Goal: Task Accomplishment & Management: Use online tool/utility

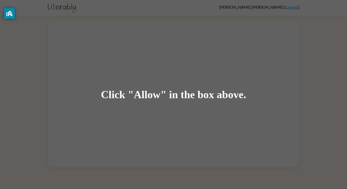
click at [275, 79] on div "Click "Allow" in the box above." at bounding box center [173, 94] width 347 height 189
click at [271, 83] on div "Click "Allow" in the box above." at bounding box center [173, 94] width 347 height 189
click at [269, 80] on div "Click "Allow" in the box above." at bounding box center [173, 94] width 347 height 189
click at [263, 82] on div "Click "Allow" in the box above." at bounding box center [173, 94] width 347 height 189
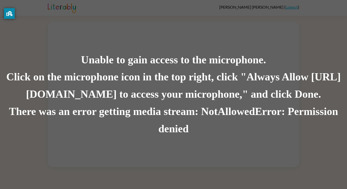
click at [151, 53] on div "Unable to gain access to the microphone." at bounding box center [173, 59] width 347 height 17
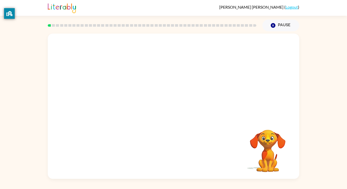
click at [321, 46] on div "Your browser must support playing .mp4 files to use Literably. Please try using…" at bounding box center [173, 104] width 347 height 147
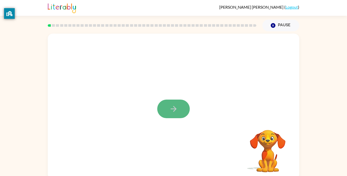
click at [179, 109] on button "button" at bounding box center [173, 108] width 33 height 19
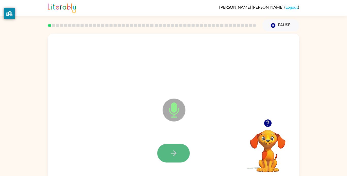
click at [174, 148] on button "button" at bounding box center [173, 153] width 33 height 19
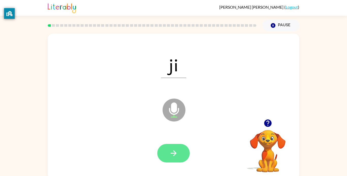
click at [182, 148] on button "button" at bounding box center [173, 153] width 33 height 19
click at [177, 150] on icon "button" at bounding box center [173, 153] width 9 height 9
click at [174, 150] on icon "button" at bounding box center [173, 153] width 9 height 9
click at [180, 155] on button "button" at bounding box center [173, 153] width 33 height 19
click at [176, 153] on icon "button" at bounding box center [174, 153] width 6 height 6
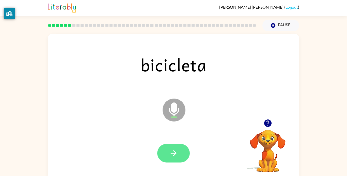
click at [182, 156] on button "button" at bounding box center [173, 153] width 33 height 19
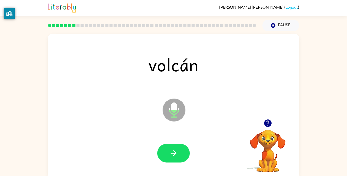
scroll to position [3, 0]
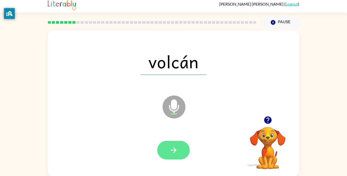
click at [174, 153] on icon "button" at bounding box center [173, 149] width 9 height 9
click at [177, 146] on icon "button" at bounding box center [173, 149] width 9 height 9
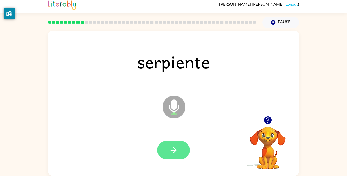
click at [177, 150] on icon "button" at bounding box center [173, 149] width 9 height 9
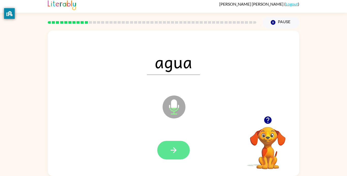
click at [182, 152] on button "button" at bounding box center [173, 150] width 33 height 19
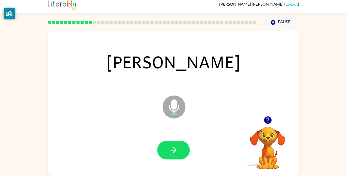
scroll to position [0, 0]
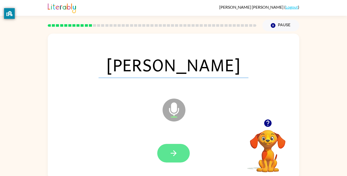
click at [175, 150] on icon "button" at bounding box center [173, 153] width 9 height 9
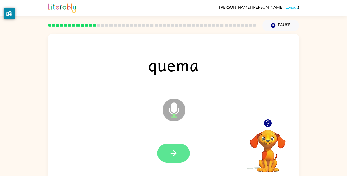
click at [176, 151] on icon "button" at bounding box center [173, 153] width 9 height 9
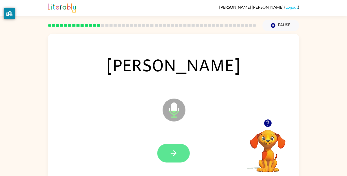
click at [171, 154] on icon "button" at bounding box center [173, 153] width 9 height 9
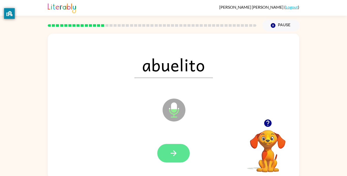
click at [184, 147] on button "button" at bounding box center [173, 153] width 33 height 19
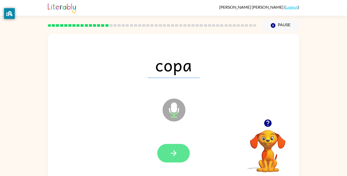
click at [176, 156] on icon "button" at bounding box center [173, 153] width 9 height 9
click at [181, 154] on button "button" at bounding box center [173, 153] width 33 height 19
click at [164, 155] on button "button" at bounding box center [173, 153] width 33 height 19
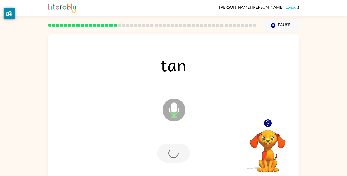
click at [172, 155] on div at bounding box center [173, 153] width 33 height 19
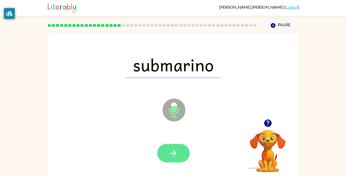
click at [176, 145] on button "button" at bounding box center [173, 153] width 33 height 19
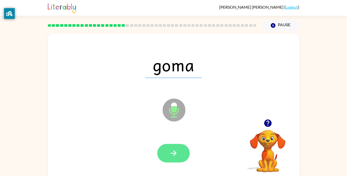
click at [178, 150] on icon "button" at bounding box center [173, 153] width 9 height 9
click at [179, 153] on button "button" at bounding box center [173, 153] width 33 height 19
click at [167, 151] on button "button" at bounding box center [173, 153] width 33 height 19
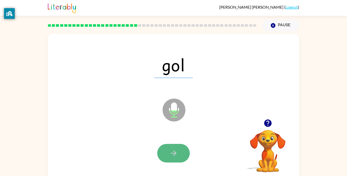
click at [169, 144] on button "button" at bounding box center [173, 153] width 33 height 19
click at [178, 151] on div at bounding box center [173, 153] width 33 height 19
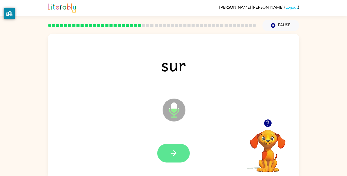
click at [179, 154] on button "button" at bounding box center [173, 153] width 33 height 19
click at [184, 155] on button "button" at bounding box center [173, 153] width 33 height 19
click at [175, 153] on icon "button" at bounding box center [174, 153] width 6 height 6
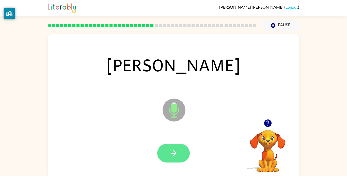
click at [172, 156] on icon "button" at bounding box center [173, 153] width 9 height 9
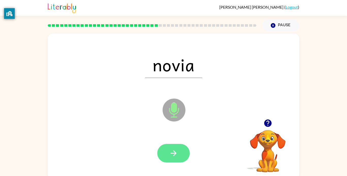
click at [180, 155] on button "button" at bounding box center [173, 153] width 33 height 19
click at [181, 152] on button "button" at bounding box center [173, 153] width 33 height 19
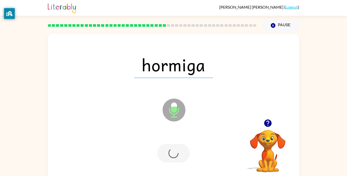
click at [186, 151] on div at bounding box center [173, 153] width 33 height 19
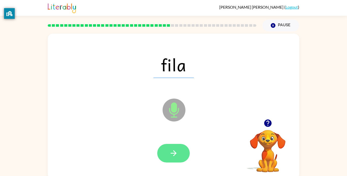
click at [180, 154] on button "button" at bounding box center [173, 153] width 33 height 19
click at [176, 155] on icon "button" at bounding box center [173, 153] width 9 height 9
click at [180, 153] on button "button" at bounding box center [173, 153] width 33 height 19
click at [177, 156] on icon "button" at bounding box center [173, 153] width 9 height 9
click at [181, 157] on button "button" at bounding box center [173, 153] width 33 height 19
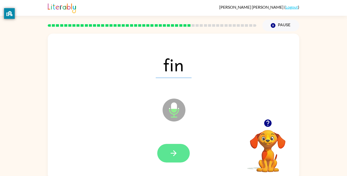
click at [175, 153] on icon "button" at bounding box center [174, 153] width 6 height 6
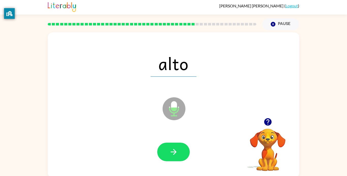
scroll to position [3, 0]
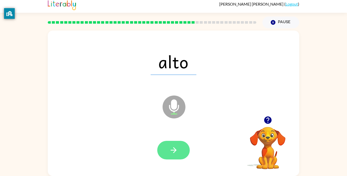
click at [182, 151] on button "button" at bounding box center [173, 150] width 33 height 19
click at [183, 149] on button "button" at bounding box center [173, 150] width 33 height 19
click at [179, 149] on button "button" at bounding box center [173, 150] width 33 height 19
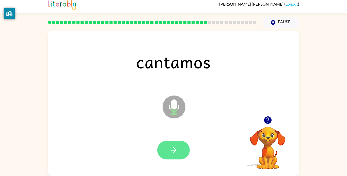
click at [172, 148] on icon "button" at bounding box center [173, 149] width 9 height 9
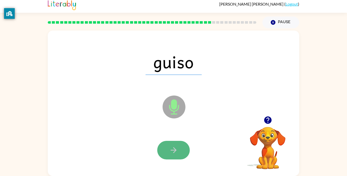
click at [174, 147] on icon "button" at bounding box center [173, 149] width 9 height 9
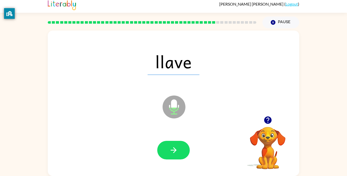
click at [247, 140] on video "Your browser must support playing .mp4 files to use Literably. Please try using…" at bounding box center [268, 144] width 51 height 51
click at [176, 145] on button "button" at bounding box center [173, 150] width 33 height 19
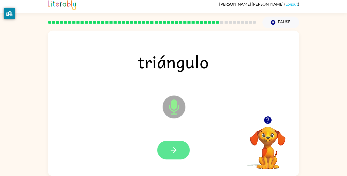
click at [176, 148] on icon "button" at bounding box center [173, 149] width 9 height 9
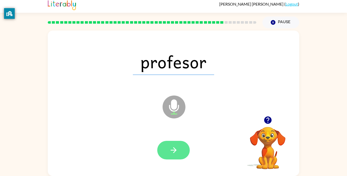
click at [179, 142] on button "button" at bounding box center [173, 150] width 33 height 19
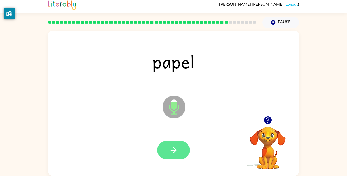
click at [176, 147] on icon "button" at bounding box center [173, 149] width 9 height 9
click at [175, 150] on icon "button" at bounding box center [174, 150] width 6 height 6
click at [175, 146] on icon "button" at bounding box center [173, 149] width 9 height 9
click at [176, 146] on icon "button" at bounding box center [173, 149] width 9 height 9
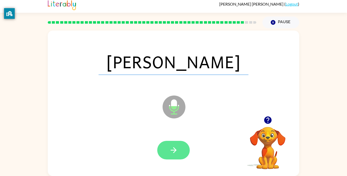
click at [174, 151] on icon "button" at bounding box center [173, 149] width 9 height 9
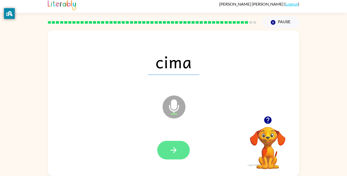
click at [176, 147] on icon "button" at bounding box center [173, 149] width 9 height 9
click at [180, 148] on button "button" at bounding box center [173, 150] width 33 height 19
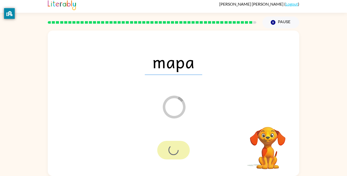
scroll to position [0, 0]
